Goal: Task Accomplishment & Management: Complete application form

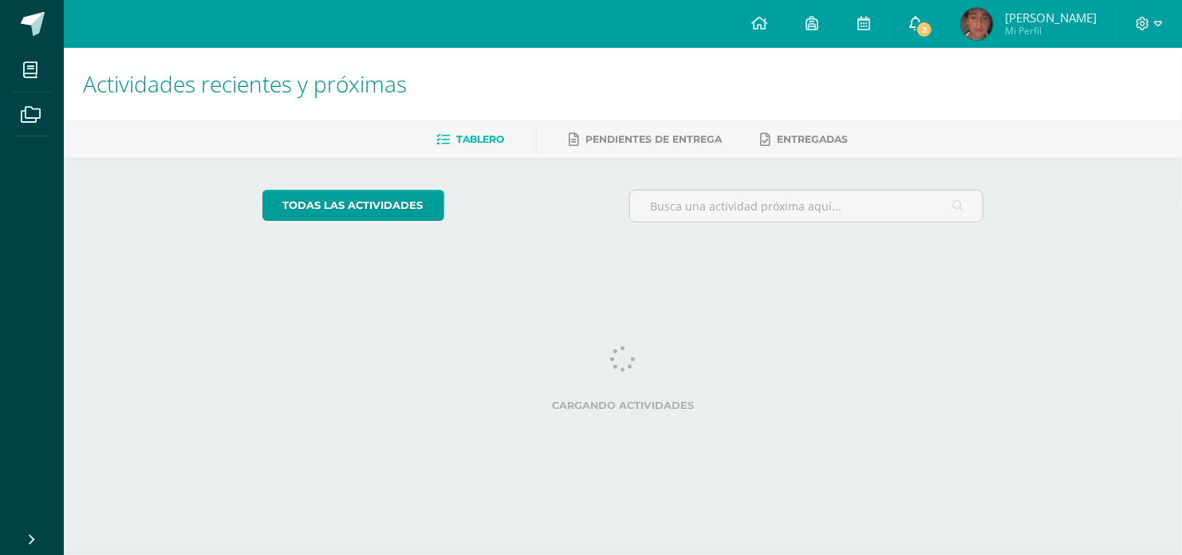
click at [922, 19] on link "2" at bounding box center [915, 24] width 51 height 48
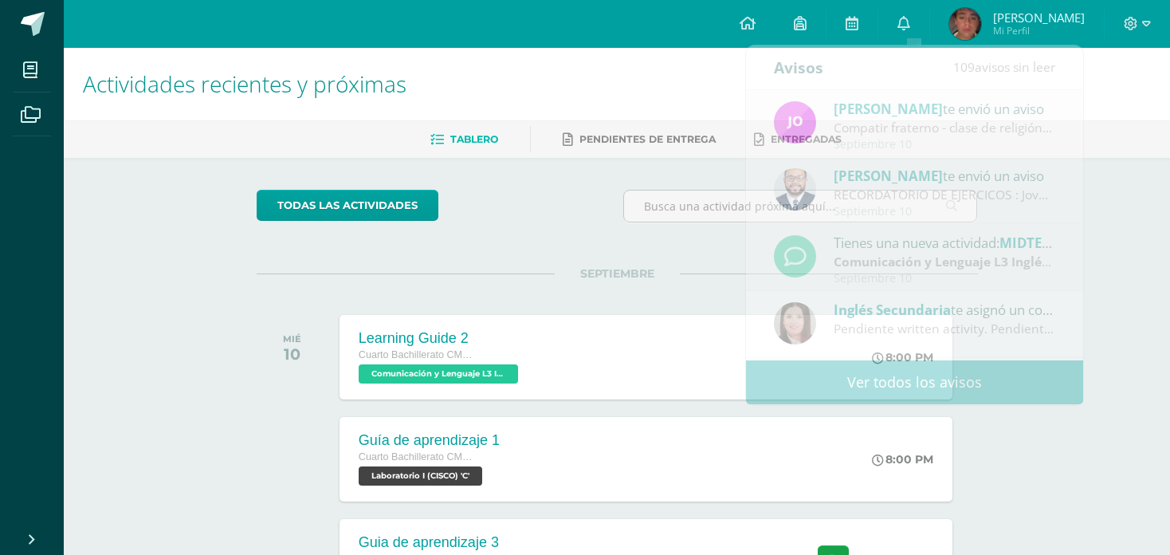
click at [636, 116] on h1 "Actividades recientes y próximas" at bounding box center [617, 84] width 1068 height 73
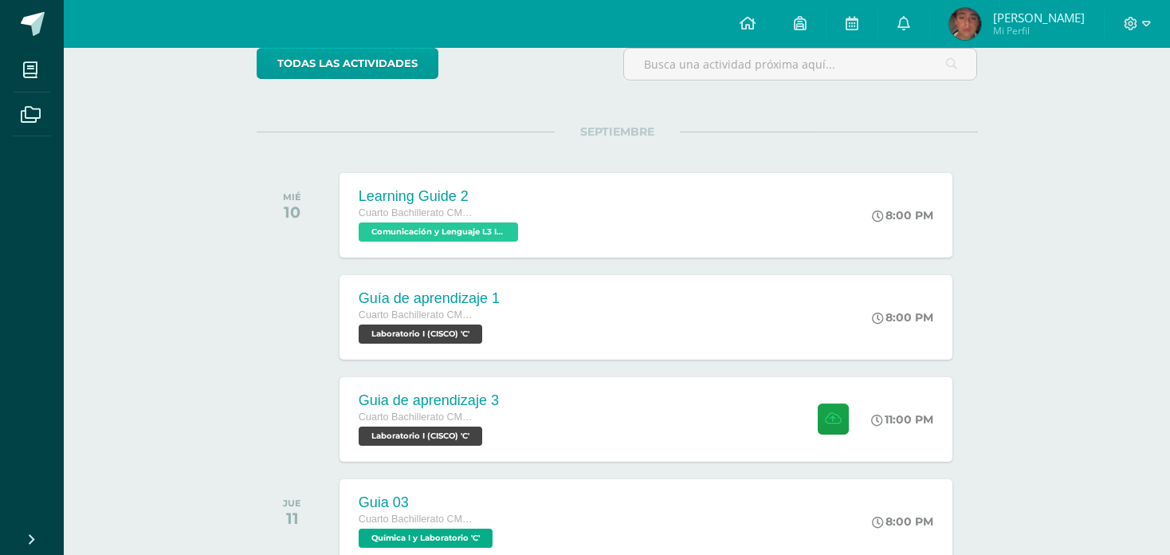
scroll to position [148, 0]
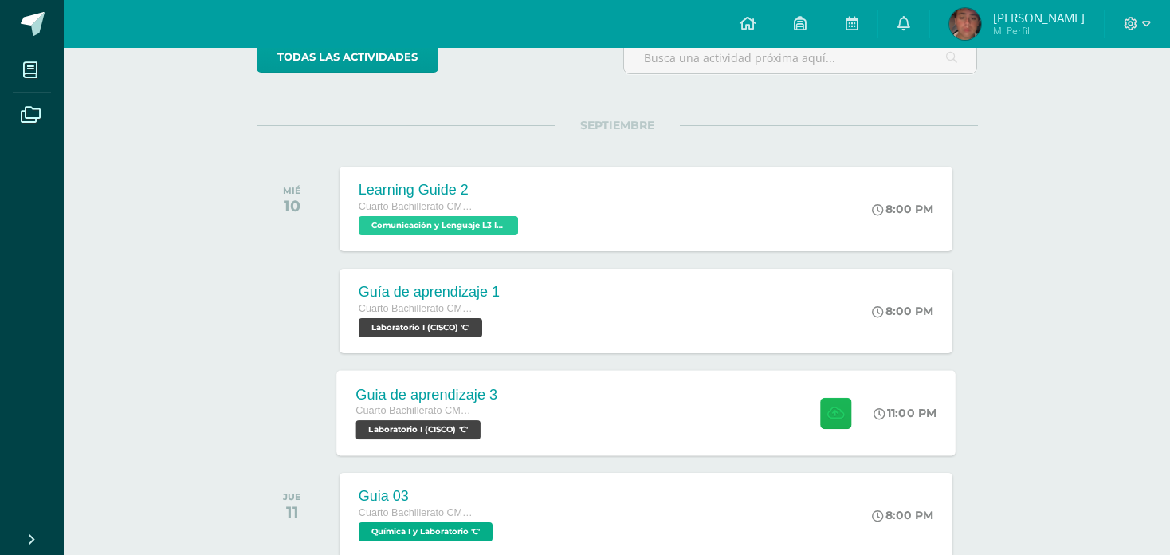
click at [828, 412] on icon at bounding box center [836, 413] width 17 height 14
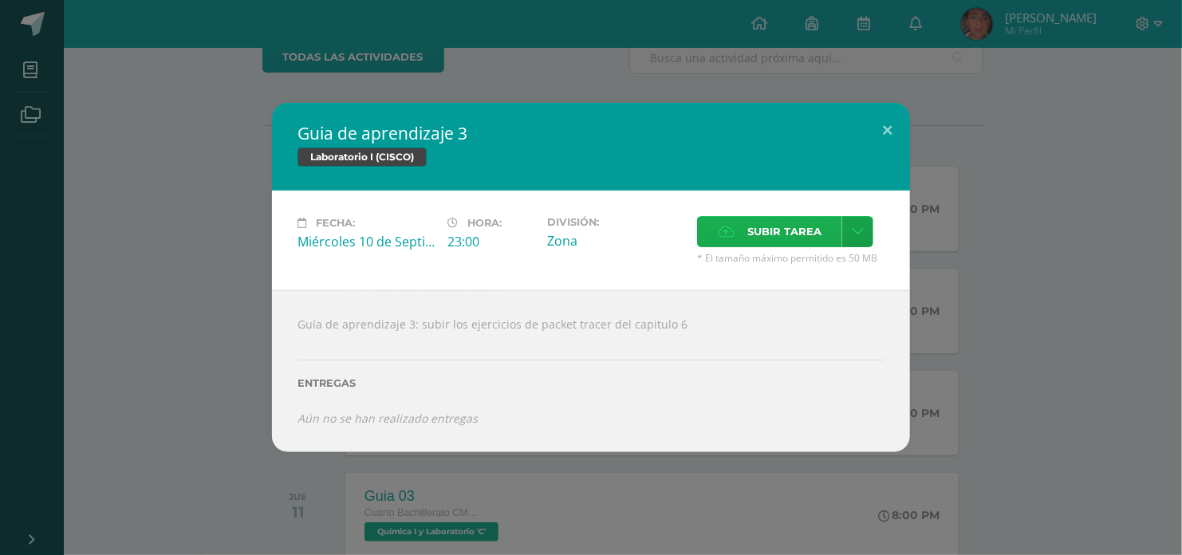
click at [761, 229] on span "Subir tarea" at bounding box center [784, 232] width 74 height 30
click at [0, 0] on input "Subir tarea" at bounding box center [0, 0] width 0 height 0
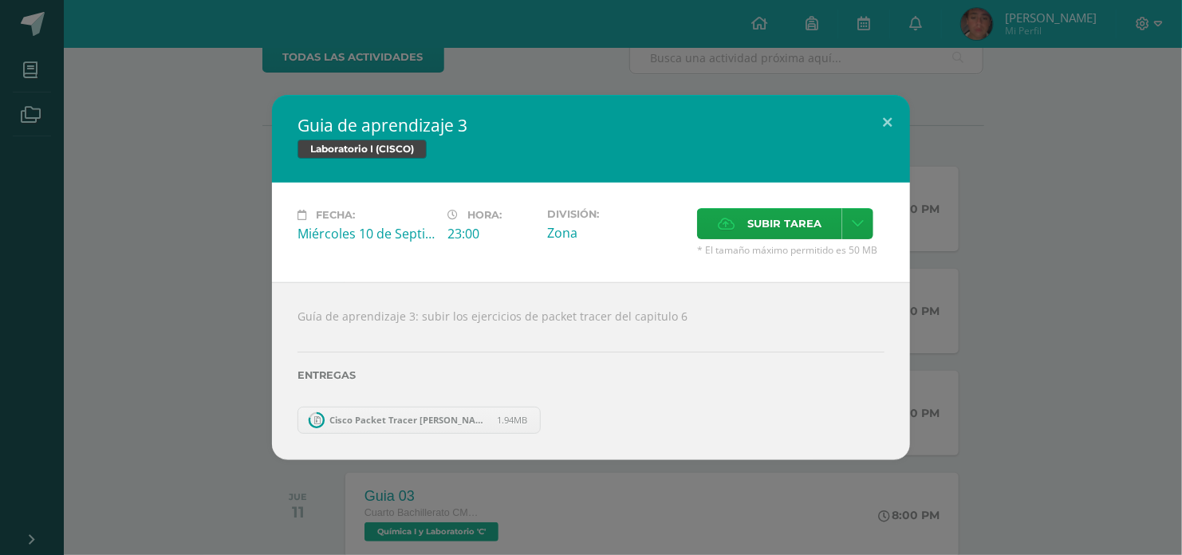
click at [408, 415] on span "Cisco Packet Tracer [PERSON_NAME].zip" at bounding box center [409, 420] width 175 height 12
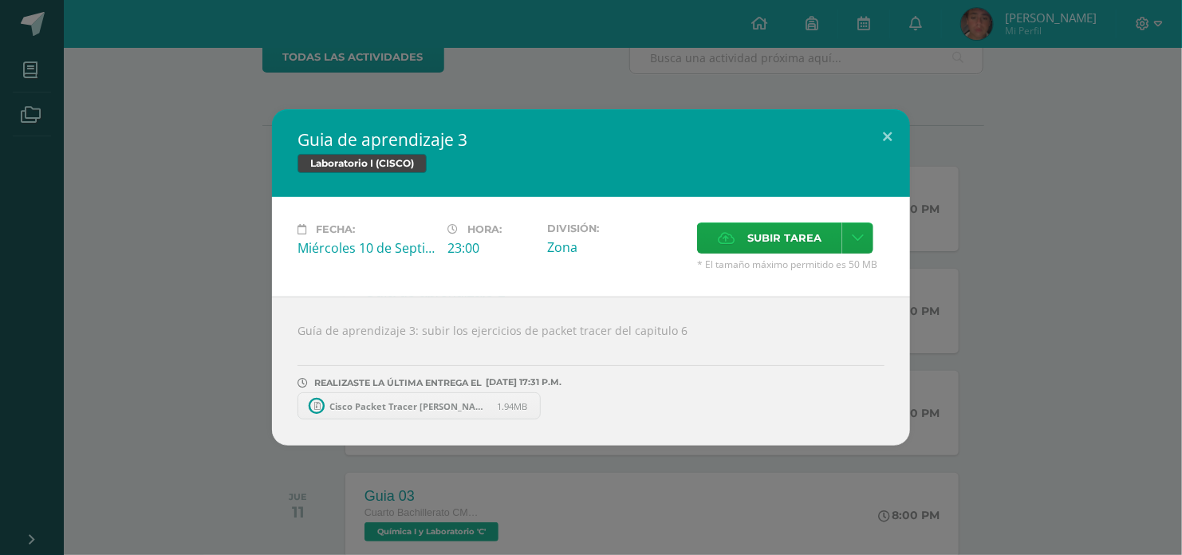
click at [642, 393] on div "Cisco Packet Tracer [PERSON_NAME].zip 1.94MB" at bounding box center [590, 403] width 587 height 31
click at [543, 400] on icon at bounding box center [541, 405] width 7 height 11
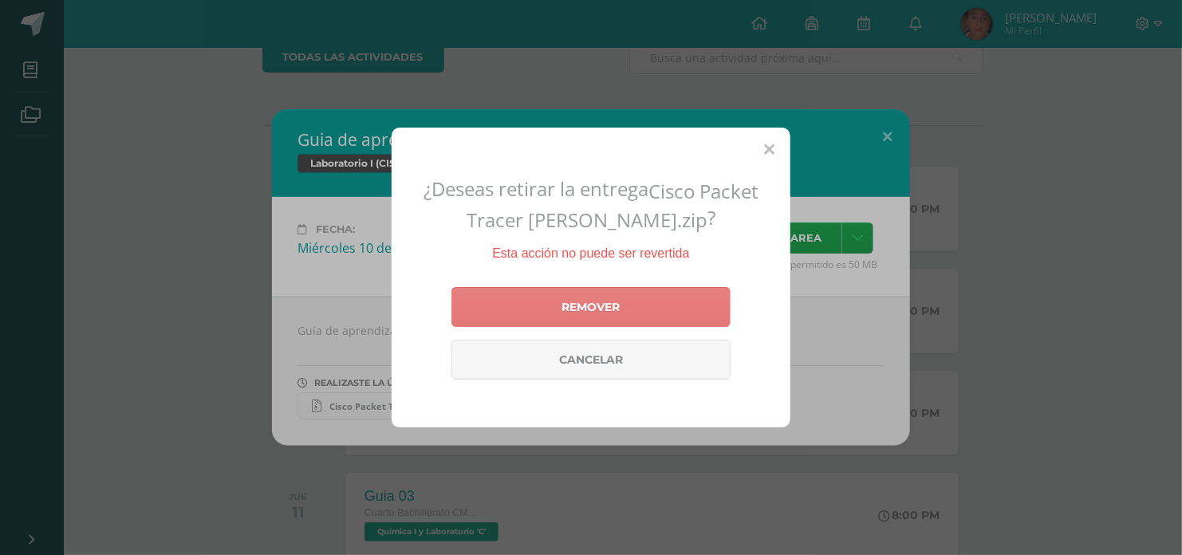
click at [651, 322] on link "Remover" at bounding box center [590, 307] width 279 height 40
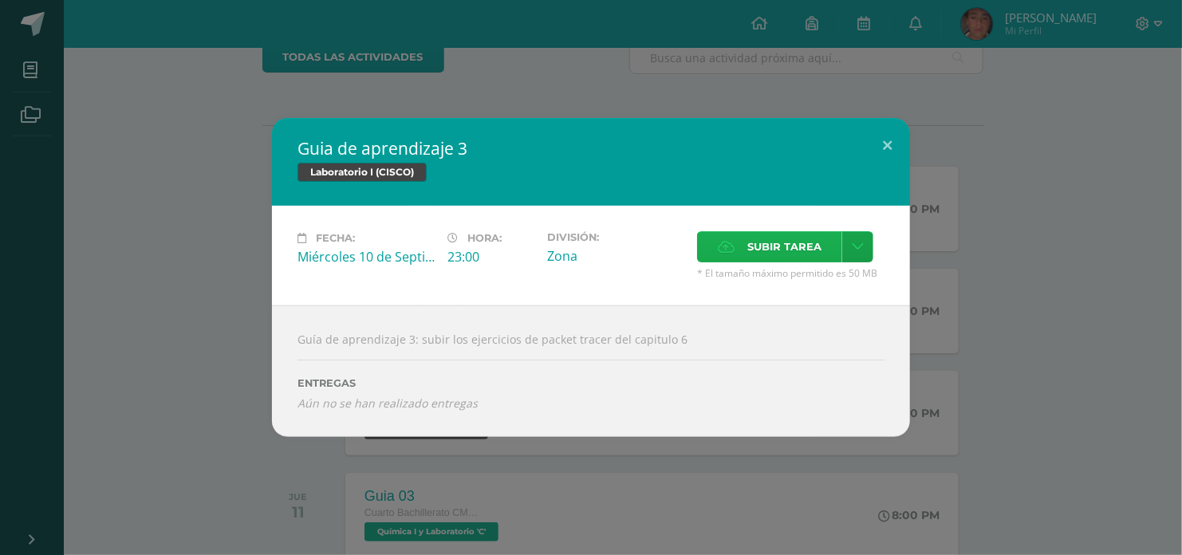
click at [756, 251] on span "Subir tarea" at bounding box center [784, 247] width 74 height 30
click at [0, 0] on input "Subir tarea" at bounding box center [0, 0] width 0 height 0
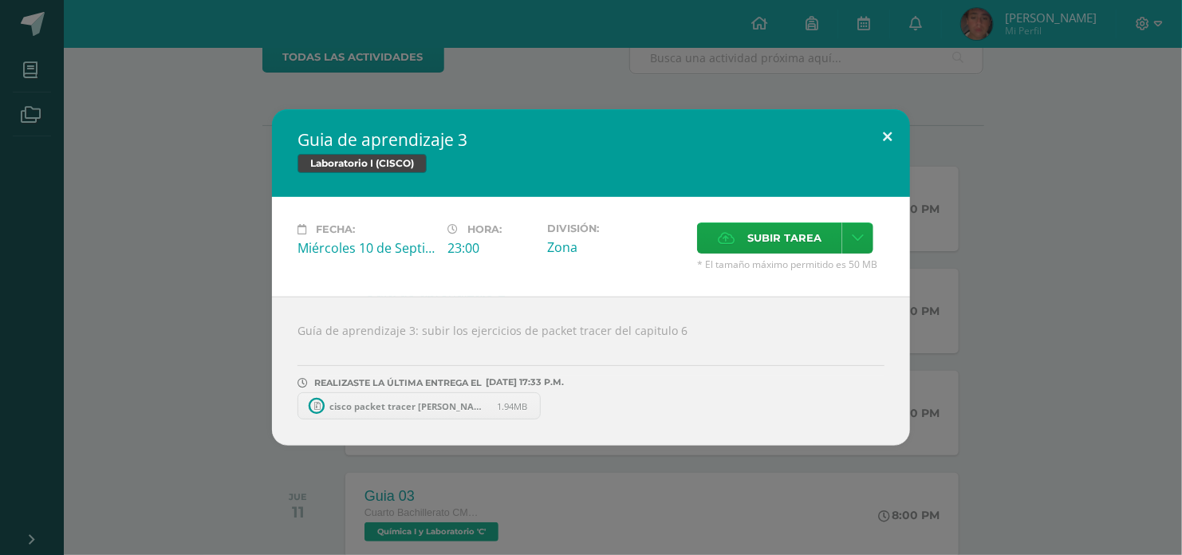
click at [878, 137] on button at bounding box center [886, 136] width 45 height 54
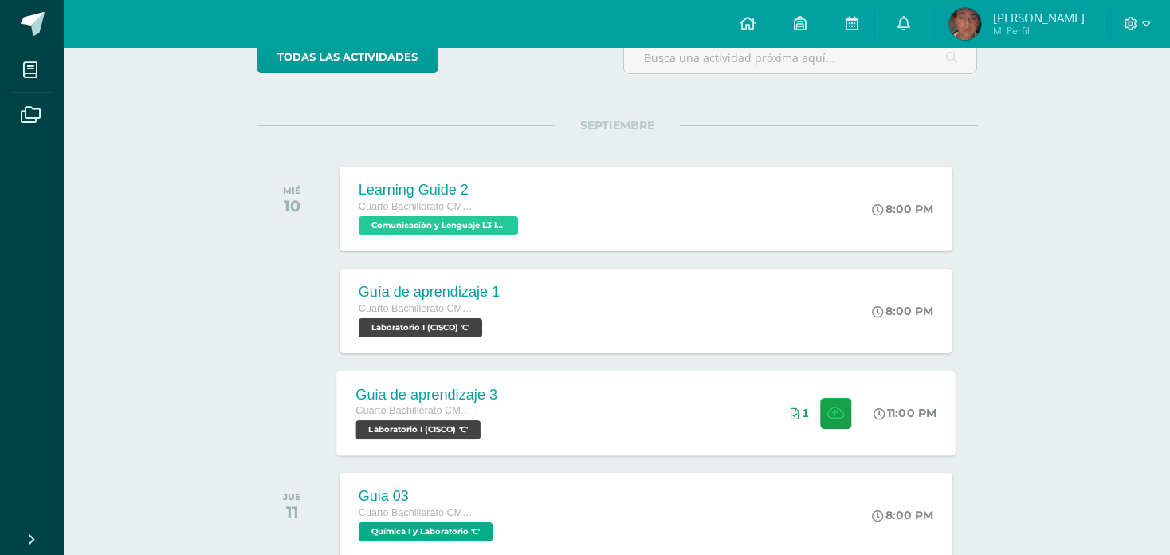
click at [561, 406] on div "Guia de aprendizaje 3 Cuarto Bachillerato CMP Bachillerato en CCLL con Orientac…" at bounding box center [646, 412] width 620 height 85
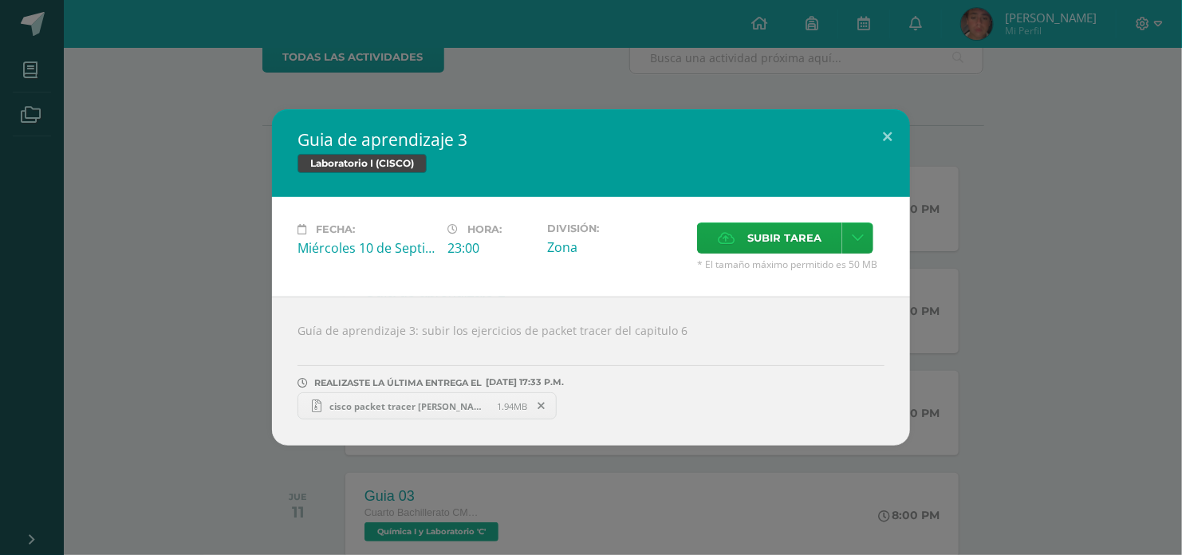
click at [388, 408] on span "cisco packet tracer [PERSON_NAME].zip" at bounding box center [409, 406] width 175 height 12
click at [875, 131] on button at bounding box center [886, 136] width 45 height 54
